Goal: Task Accomplishment & Management: Use online tool/utility

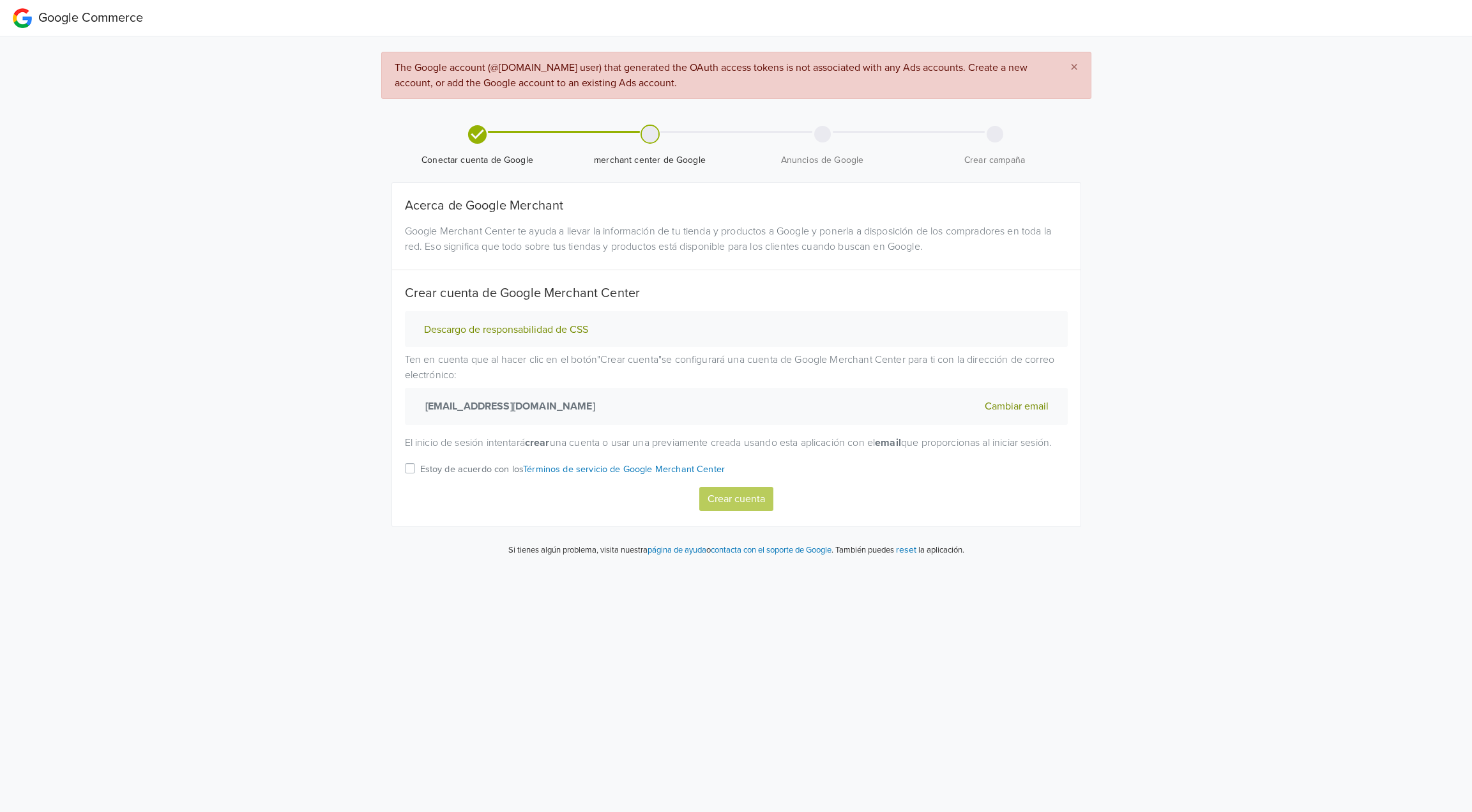
click at [450, 477] on p "Estoy de acuerdo con los Términos de servicio de Google Merchant Center" at bounding box center [573, 469] width 305 height 14
click at [0, 0] on input "Estoy de acuerdo con los Términos de servicio de Google Merchant Center" at bounding box center [0, 0] width 0 height 0
click at [712, 509] on button "Crear cuenta" at bounding box center [736, 499] width 74 height 24
select select "cl"
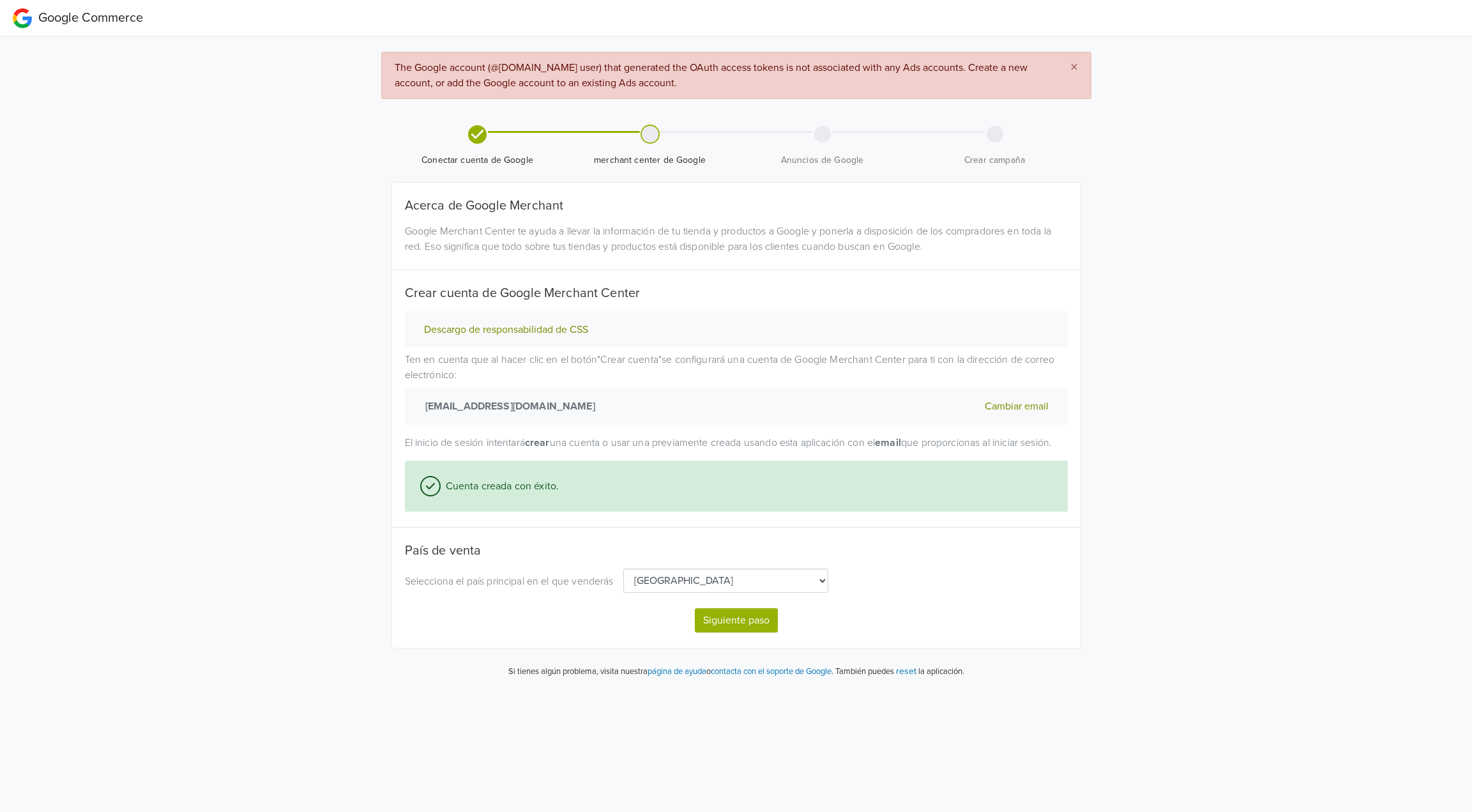
click at [714, 633] on button "Siguiente paso" at bounding box center [737, 620] width 83 height 24
select select "cl"
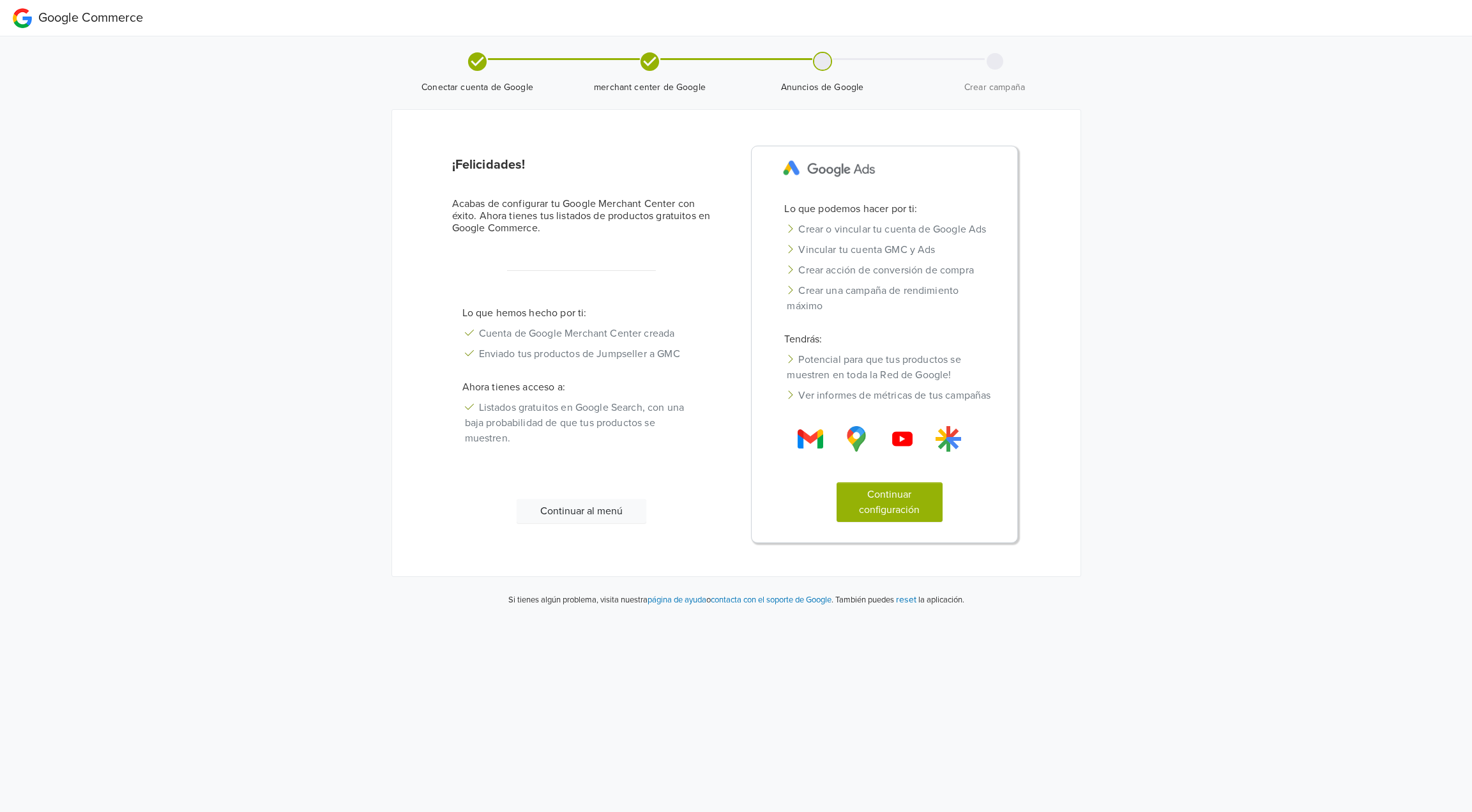
click at [610, 518] on button "Continuar al menú" at bounding box center [581, 511] width 130 height 24
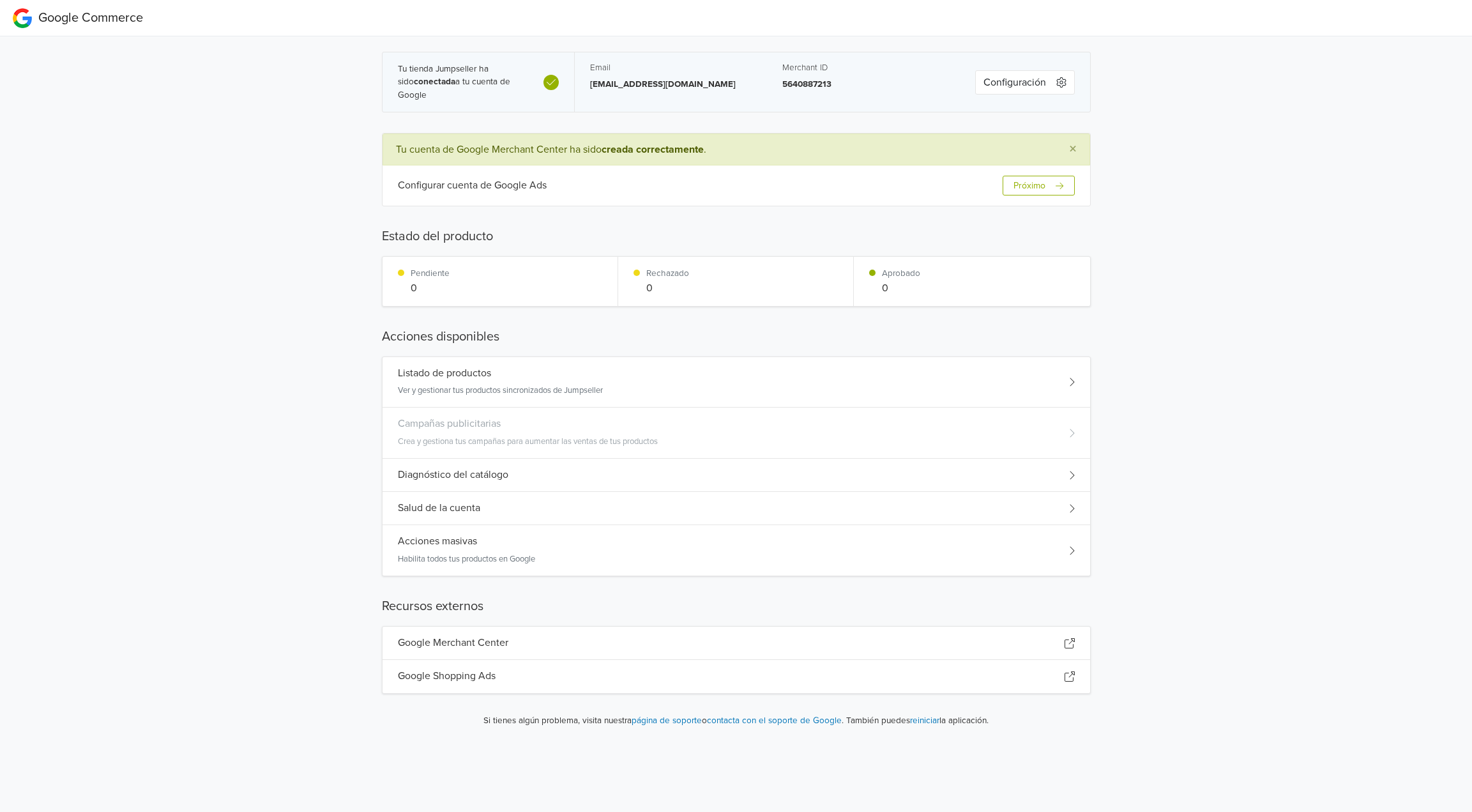
click at [562, 389] on p "Ver y gestionar tus productos sincronizados de Jumpseller" at bounding box center [500, 391] width 205 height 13
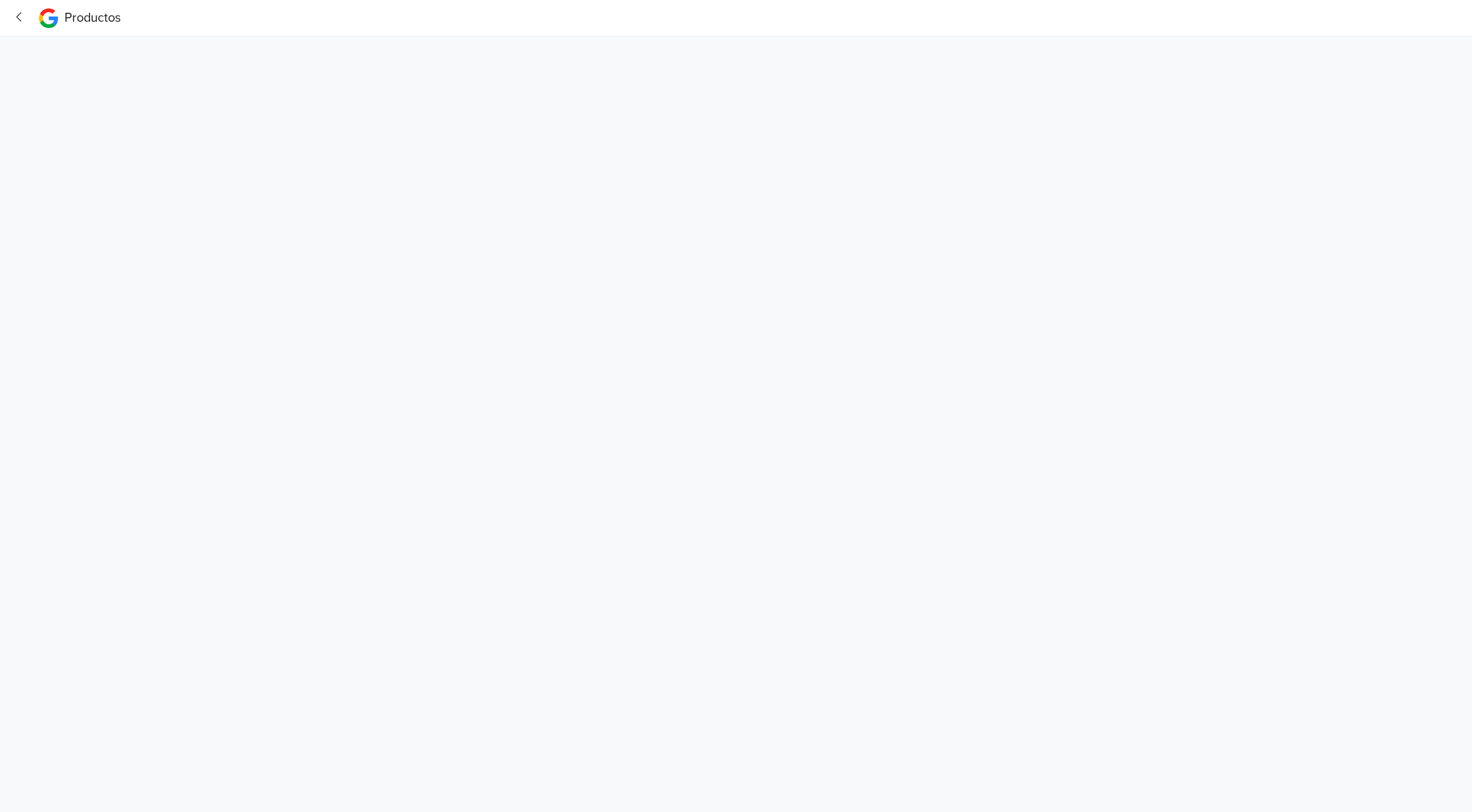
click at [369, 42] on html "Productos" at bounding box center [736, 21] width 1472 height 42
click at [28, 16] on button "button" at bounding box center [23, 18] width 26 height 24
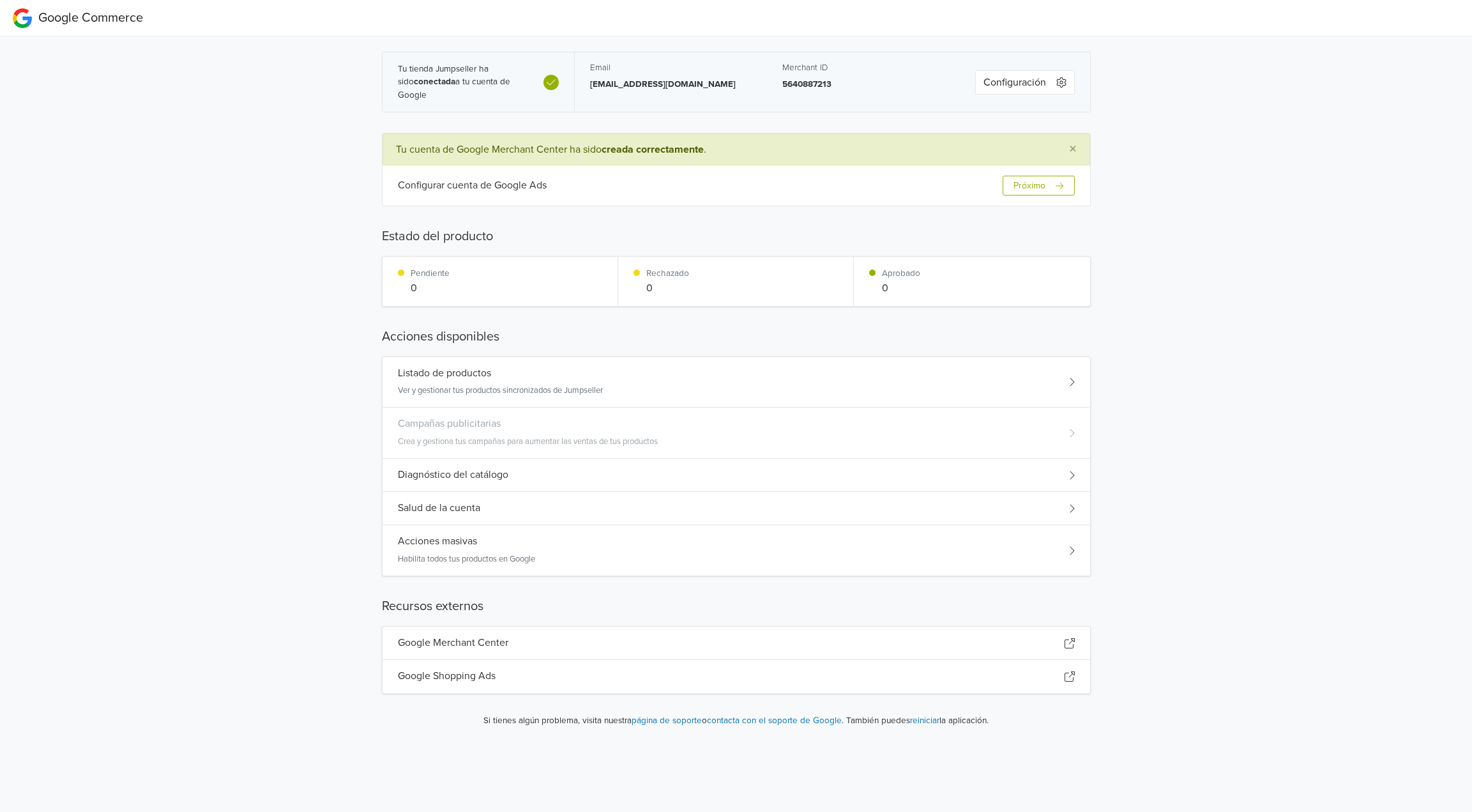
click at [1030, 83] on button "Configuración" at bounding box center [1025, 83] width 99 height 24
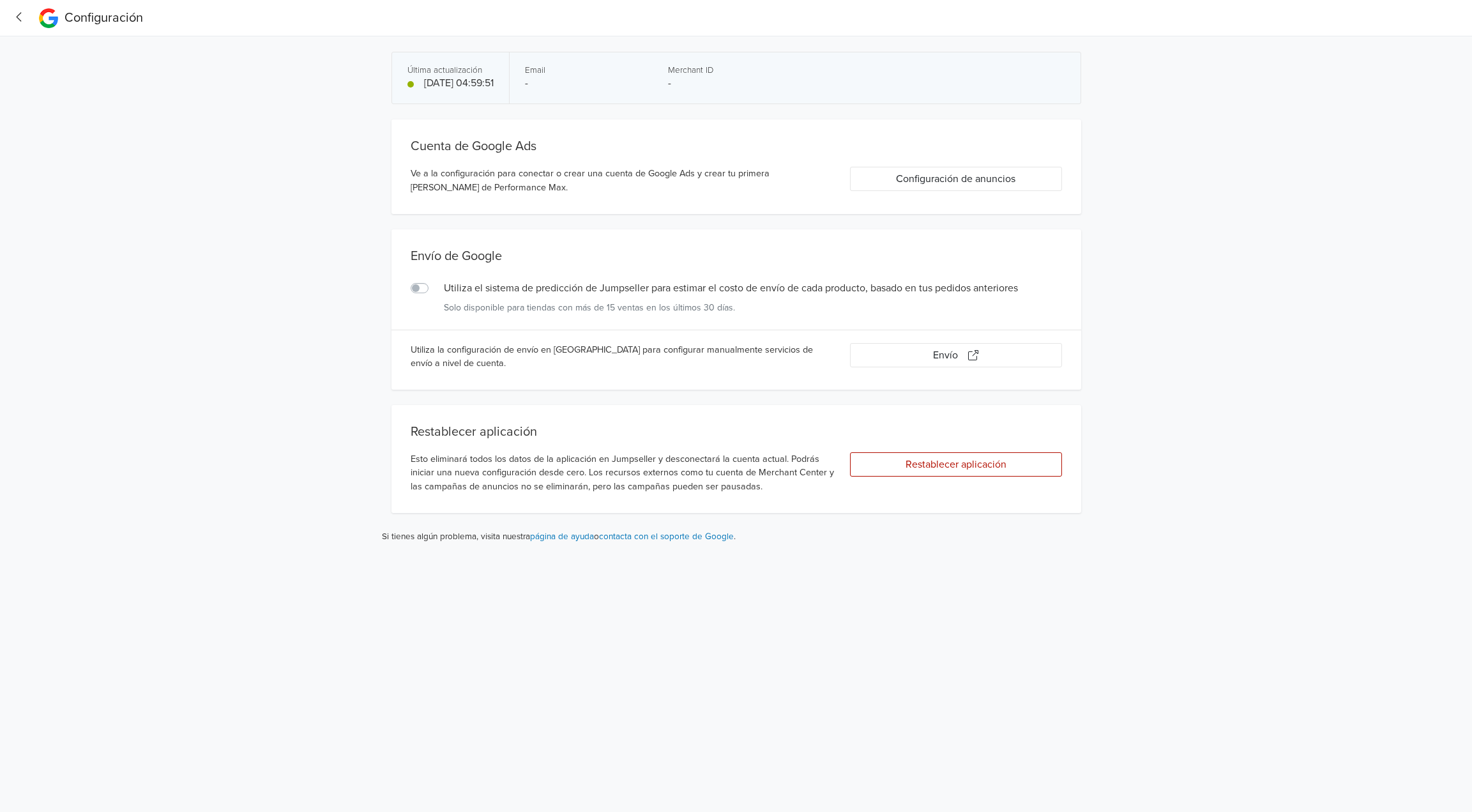
click at [19, 14] on icon "button" at bounding box center [19, 17] width 17 height 13
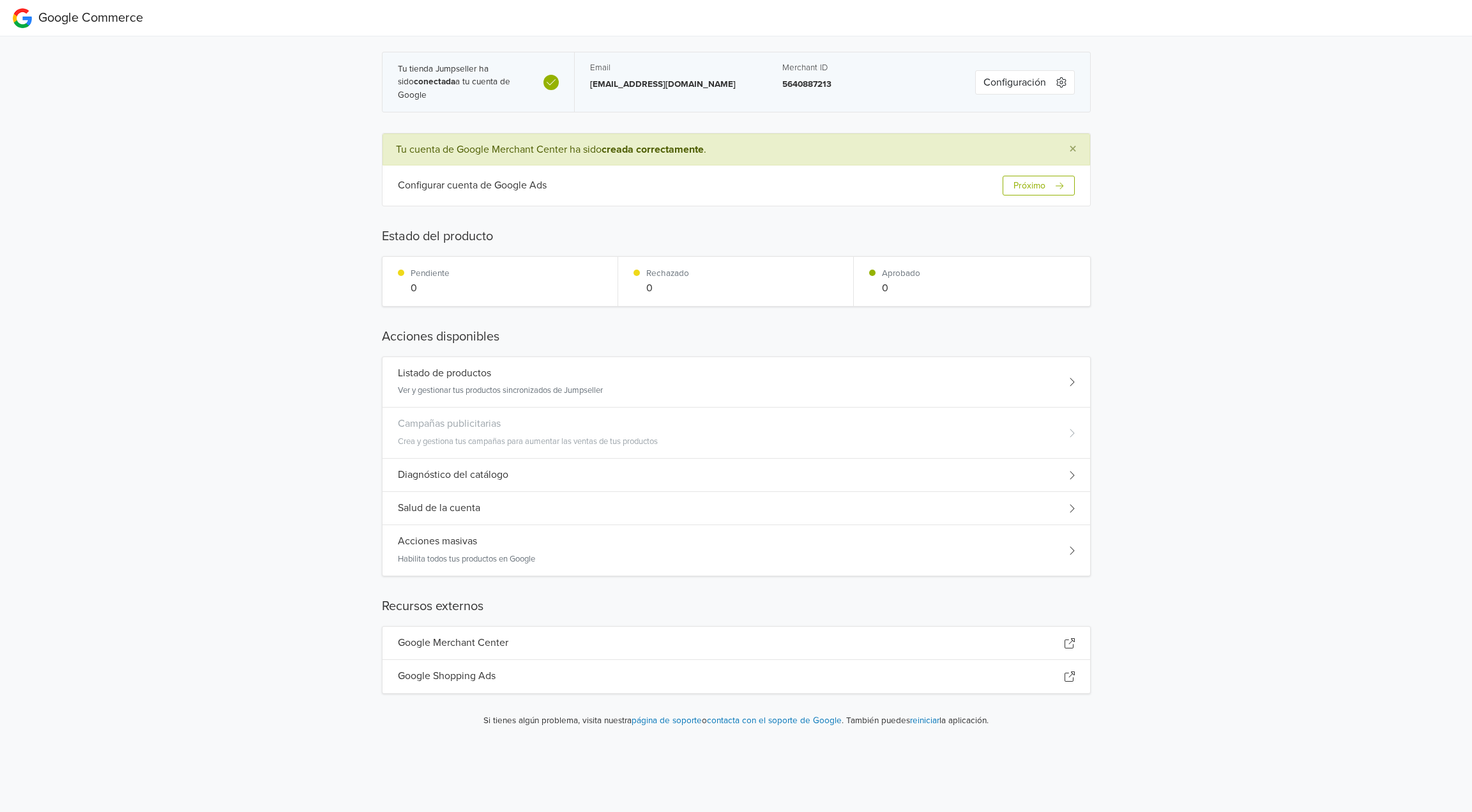
click at [1006, 645] on div "Google Merchant Center" at bounding box center [736, 643] width 708 height 33
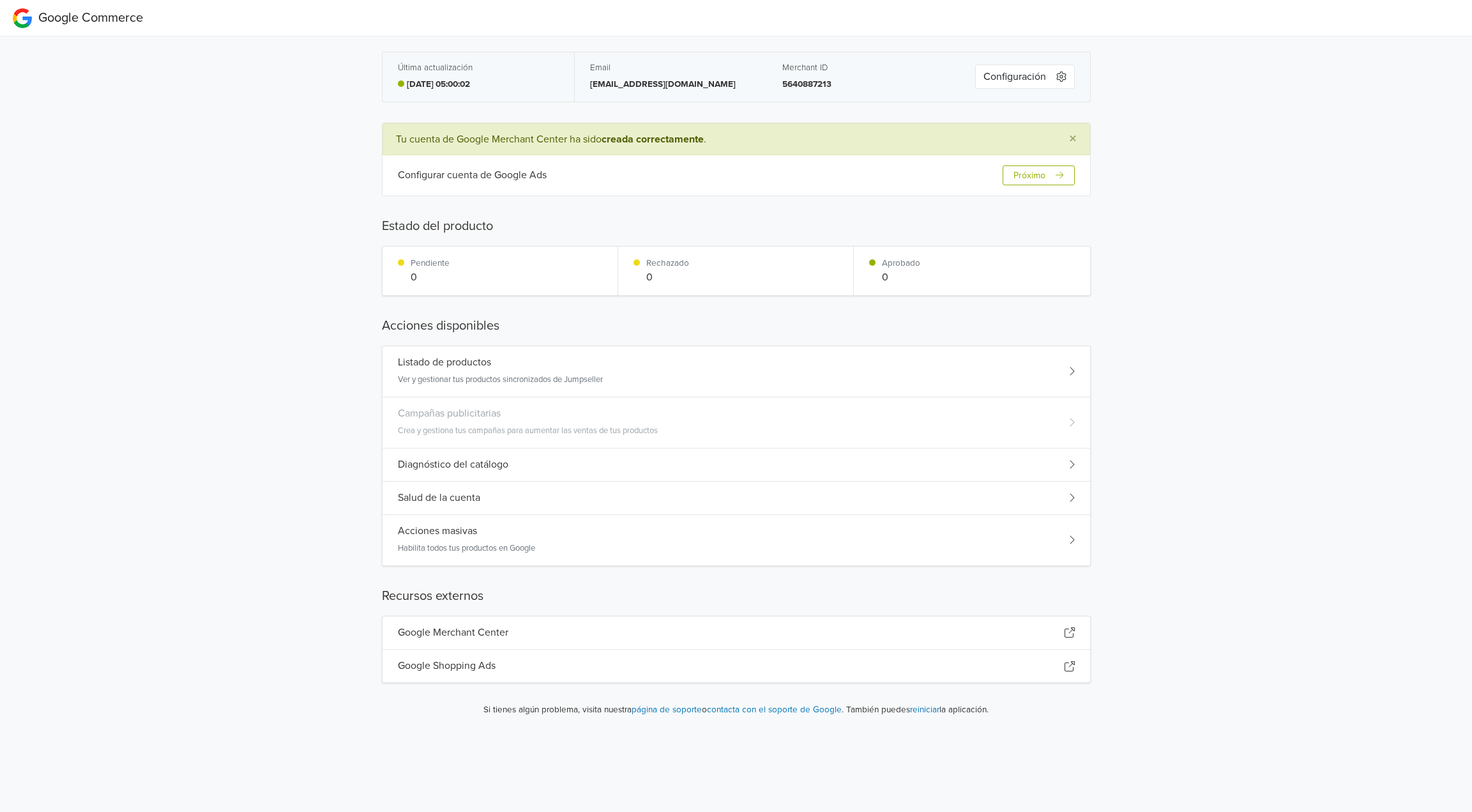
click at [484, 654] on div "Google Shopping Ads" at bounding box center [736, 665] width 708 height 32
click at [452, 663] on h5 "Google Shopping Ads" at bounding box center [446, 665] width 97 height 12
click at [1034, 172] on button "Próximo" at bounding box center [1038, 175] width 71 height 19
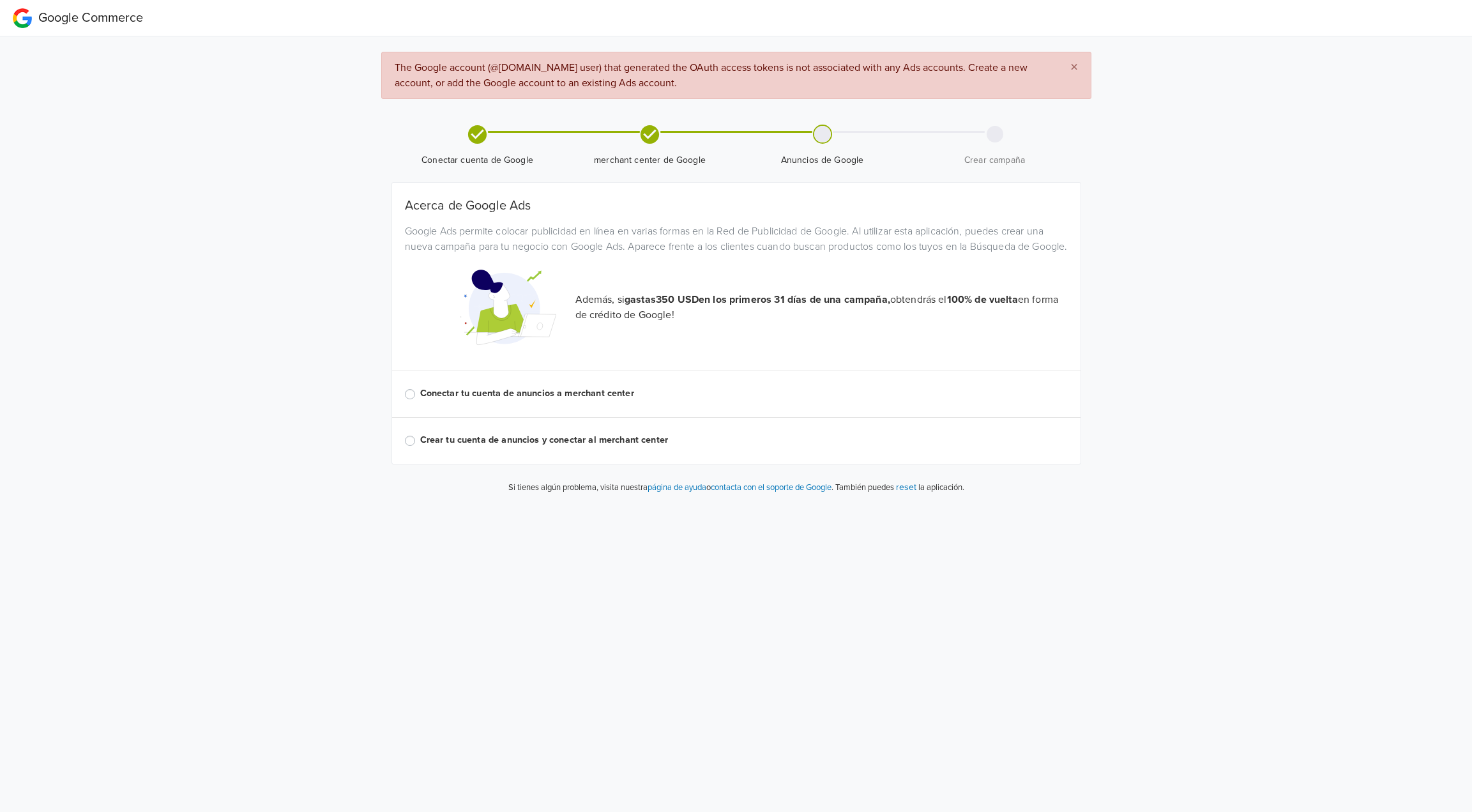
click at [470, 401] on label "Conectar tu cuenta de anuncios a merchant center" at bounding box center [743, 393] width 647 height 14
click at [0, 0] on input "Conectar tu cuenta de anuncios a merchant center" at bounding box center [0, 0] width 0 height 0
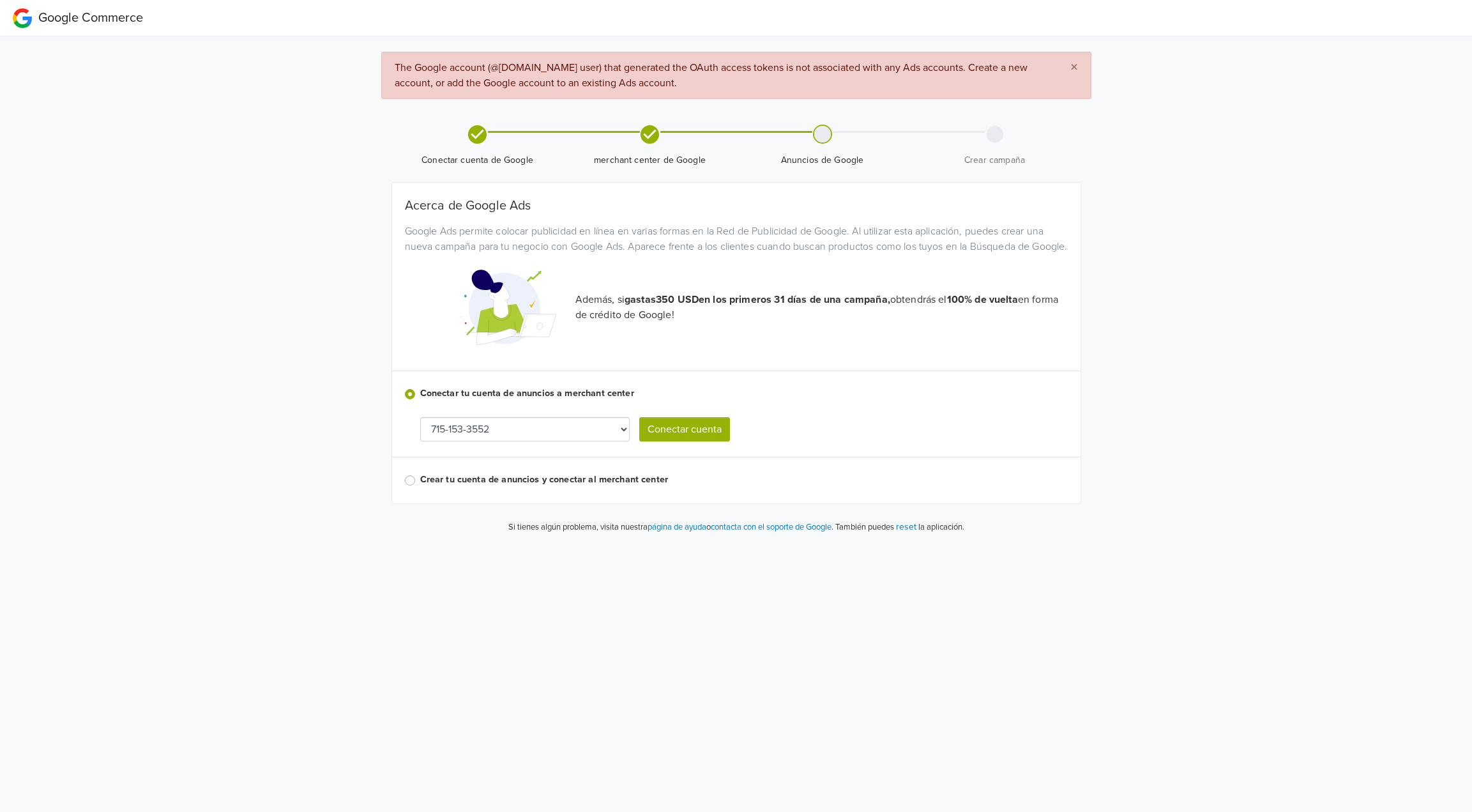
click at [512, 439] on select "715-153-3552" at bounding box center [525, 429] width 210 height 24
click at [701, 442] on button "Conectar cuenta" at bounding box center [684, 429] width 91 height 24
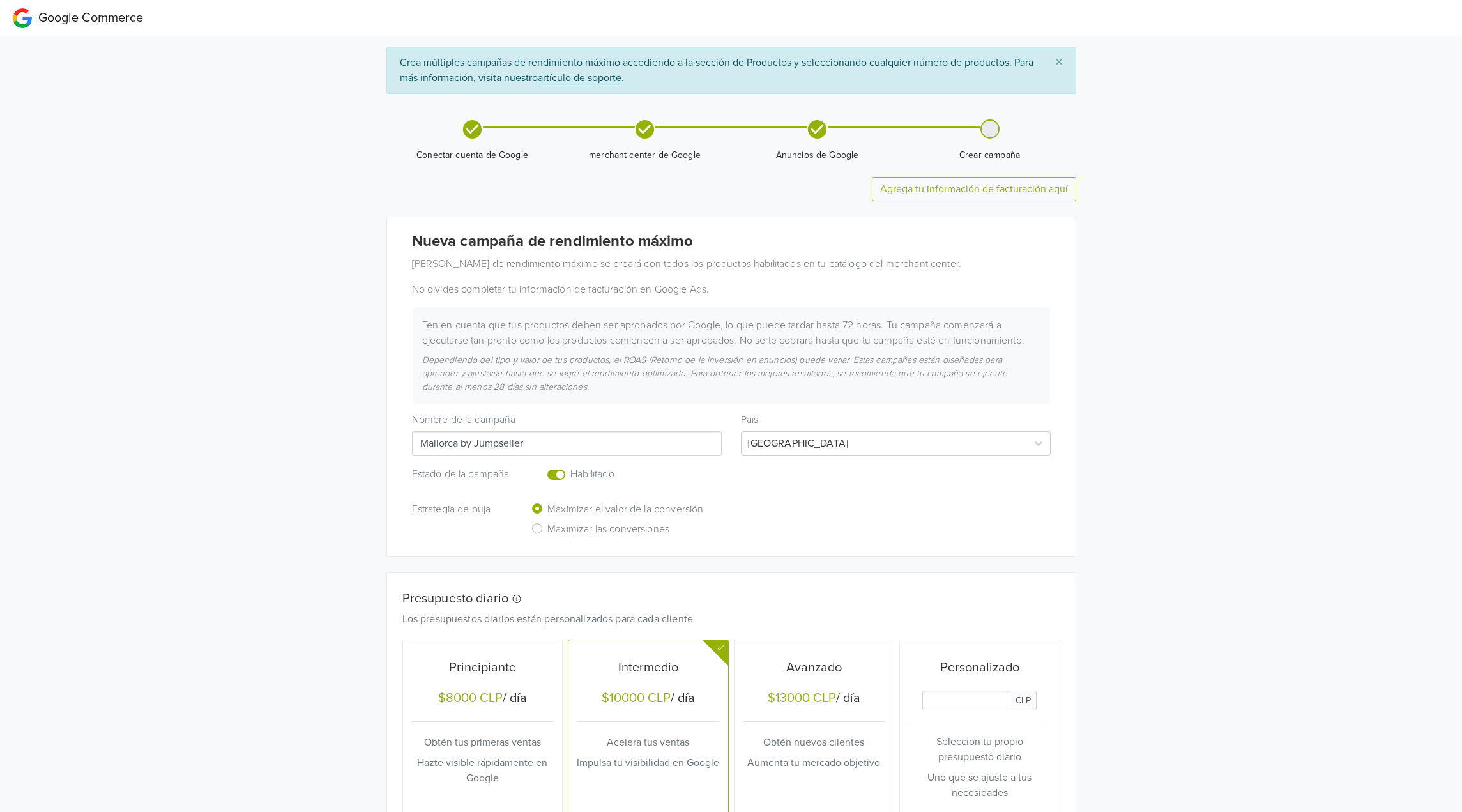
click at [959, 183] on link "Agrega tu información de facturación aquí" at bounding box center [973, 189] width 188 height 13
click at [926, 189] on link "Agrega tu información de facturación aquí" at bounding box center [973, 189] width 188 height 13
